Goal: Transaction & Acquisition: Book appointment/travel/reservation

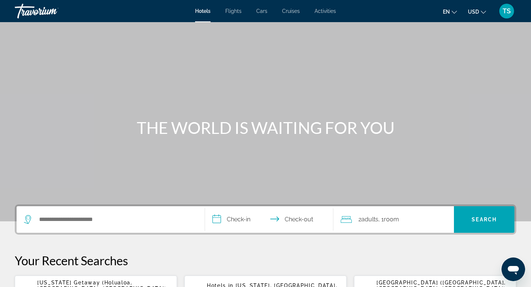
click at [232, 11] on span "Flights" at bounding box center [233, 11] width 16 height 6
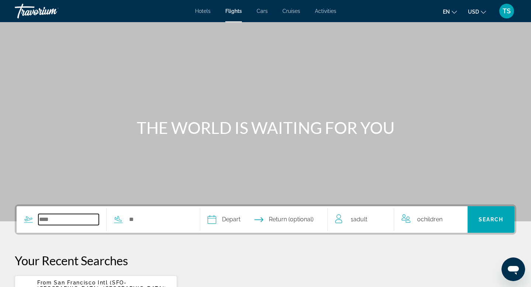
click at [47, 215] on input "Search widget" at bounding box center [68, 219] width 60 height 11
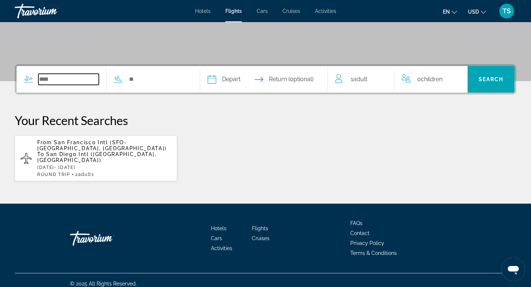
scroll to position [141, 0]
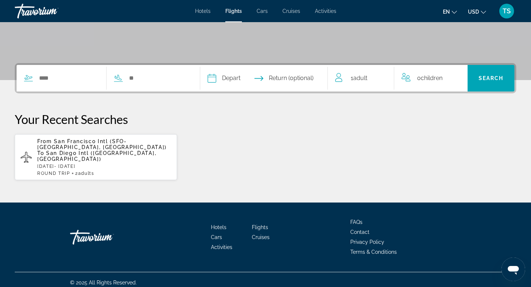
click at [69, 151] on span "San Diego Intl ([GEOGRAPHIC_DATA], [GEOGRAPHIC_DATA])" at bounding box center [96, 156] width 119 height 12
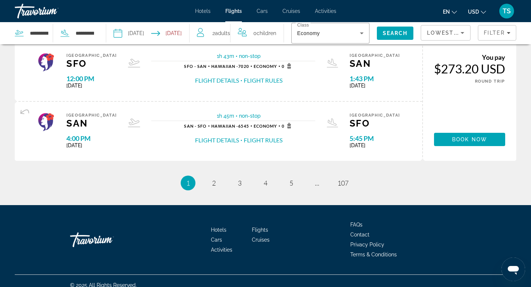
scroll to position [703, 0]
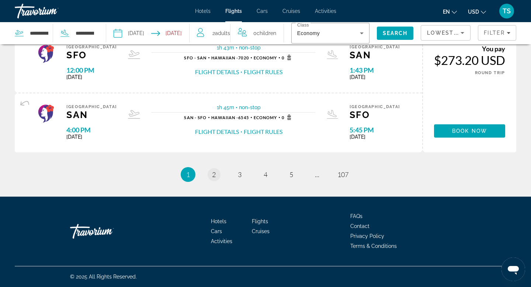
click at [214, 174] on span "2" at bounding box center [214, 174] width 4 height 8
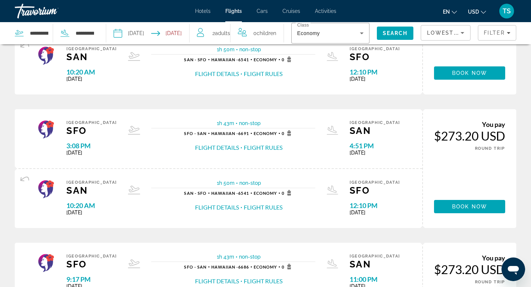
scroll to position [703, 0]
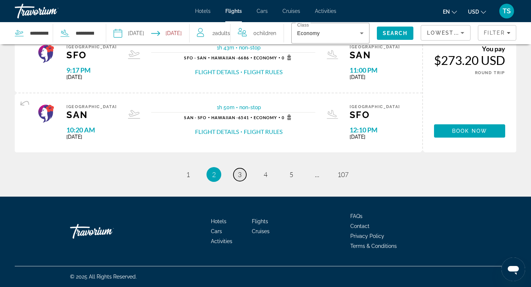
click at [242, 176] on link "page 3" at bounding box center [239, 174] width 13 height 13
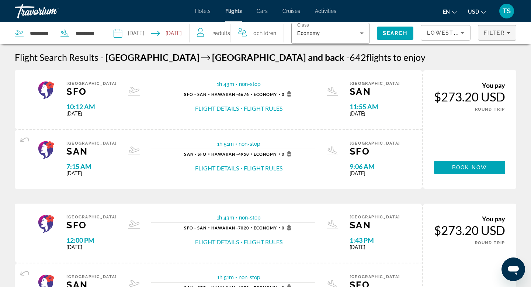
click at [508, 33] on icon "Filters" at bounding box center [508, 33] width 4 height 2
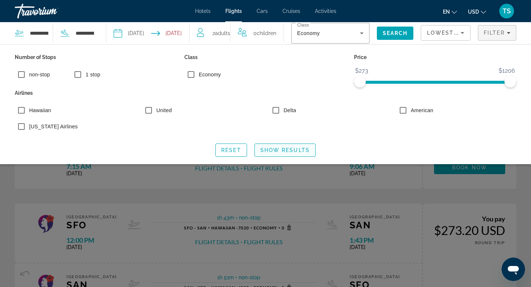
click at [282, 154] on span "Search widget" at bounding box center [285, 150] width 60 height 18
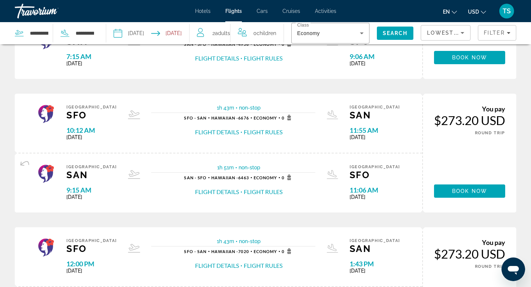
scroll to position [703, 0]
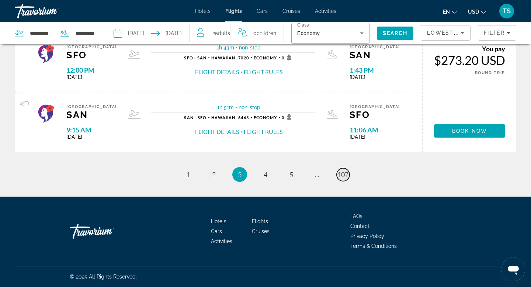
click at [343, 173] on span "107" at bounding box center [342, 174] width 11 height 8
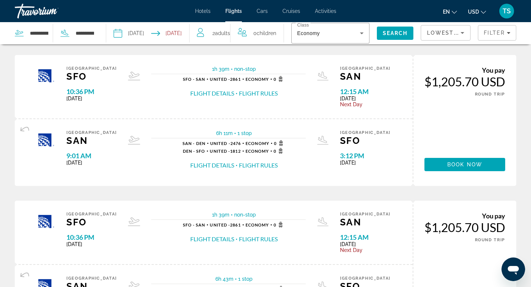
scroll to position [759, 0]
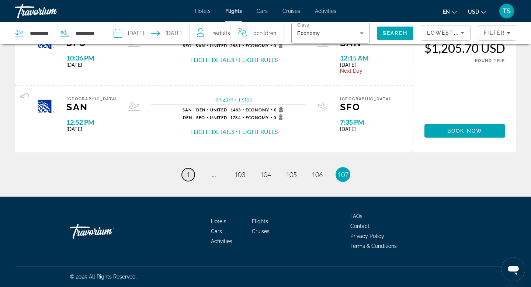
click at [185, 172] on link "page 1" at bounding box center [188, 174] width 13 height 13
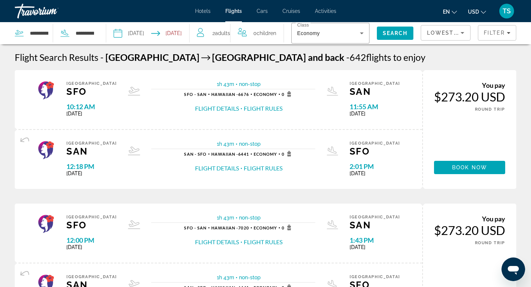
click at [461, 34] on icon "Sort by" at bounding box center [462, 32] width 9 height 9
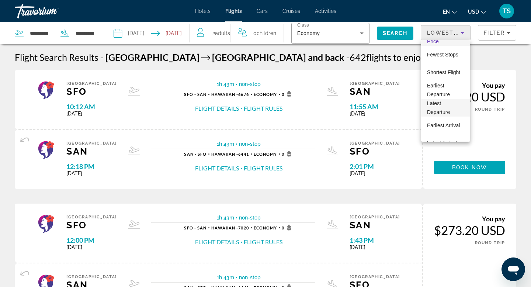
scroll to position [18, 0]
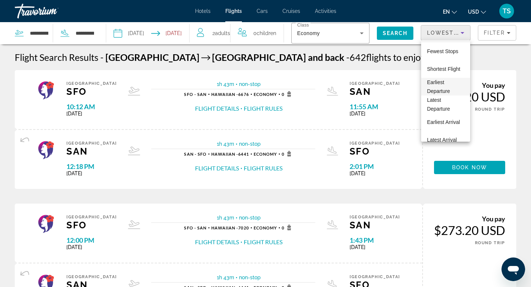
click at [434, 82] on span "Earliest Departure" at bounding box center [438, 86] width 23 height 15
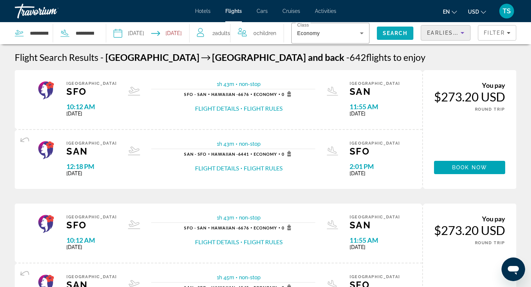
click at [404, 34] on span "Search" at bounding box center [394, 33] width 25 height 6
click at [392, 34] on span "Search" at bounding box center [394, 33] width 25 height 6
